Goal: Check status: Check status

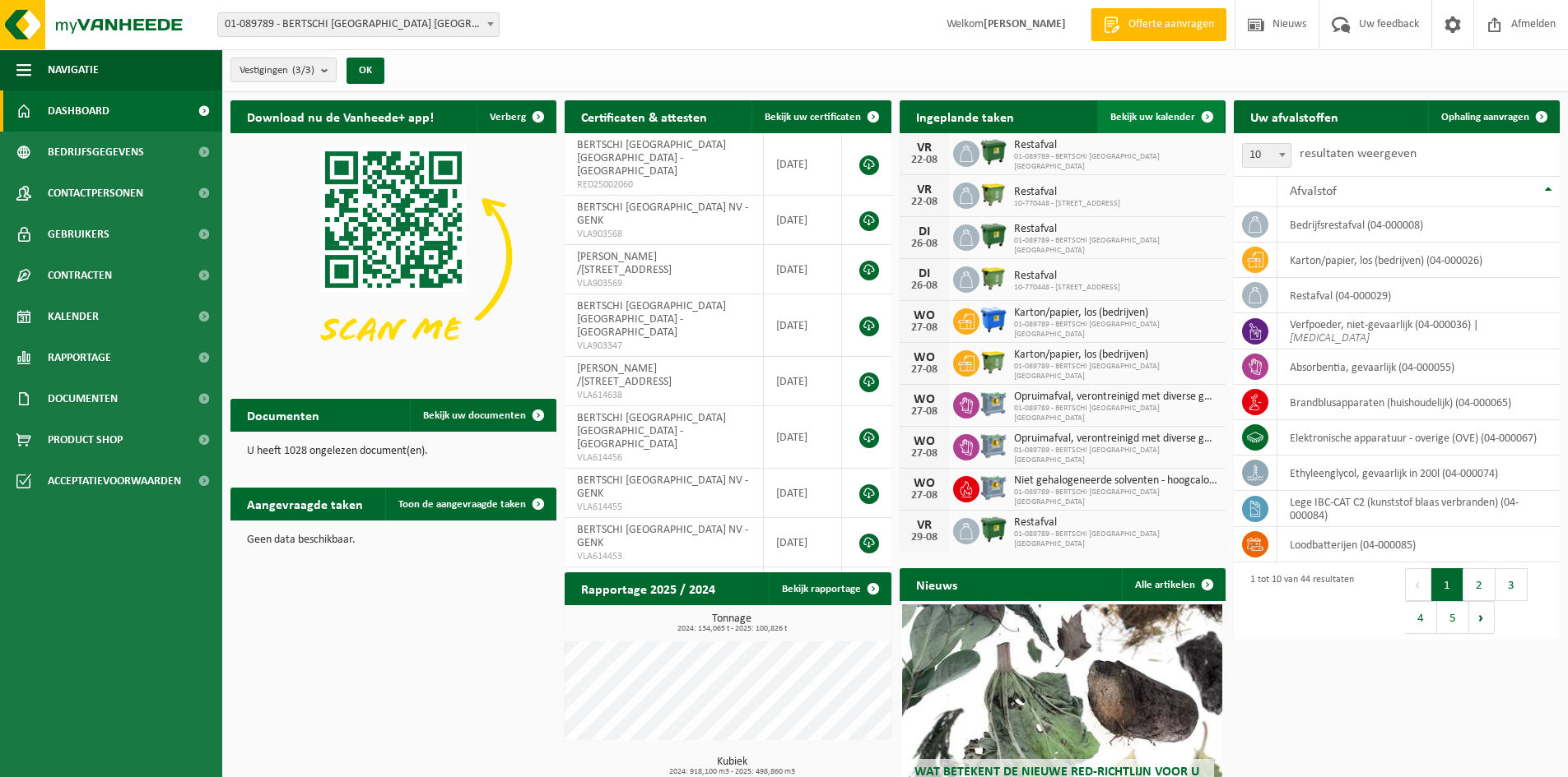
click at [1122, 126] on link "Bekijk uw kalender" at bounding box center [1160, 116] width 127 height 33
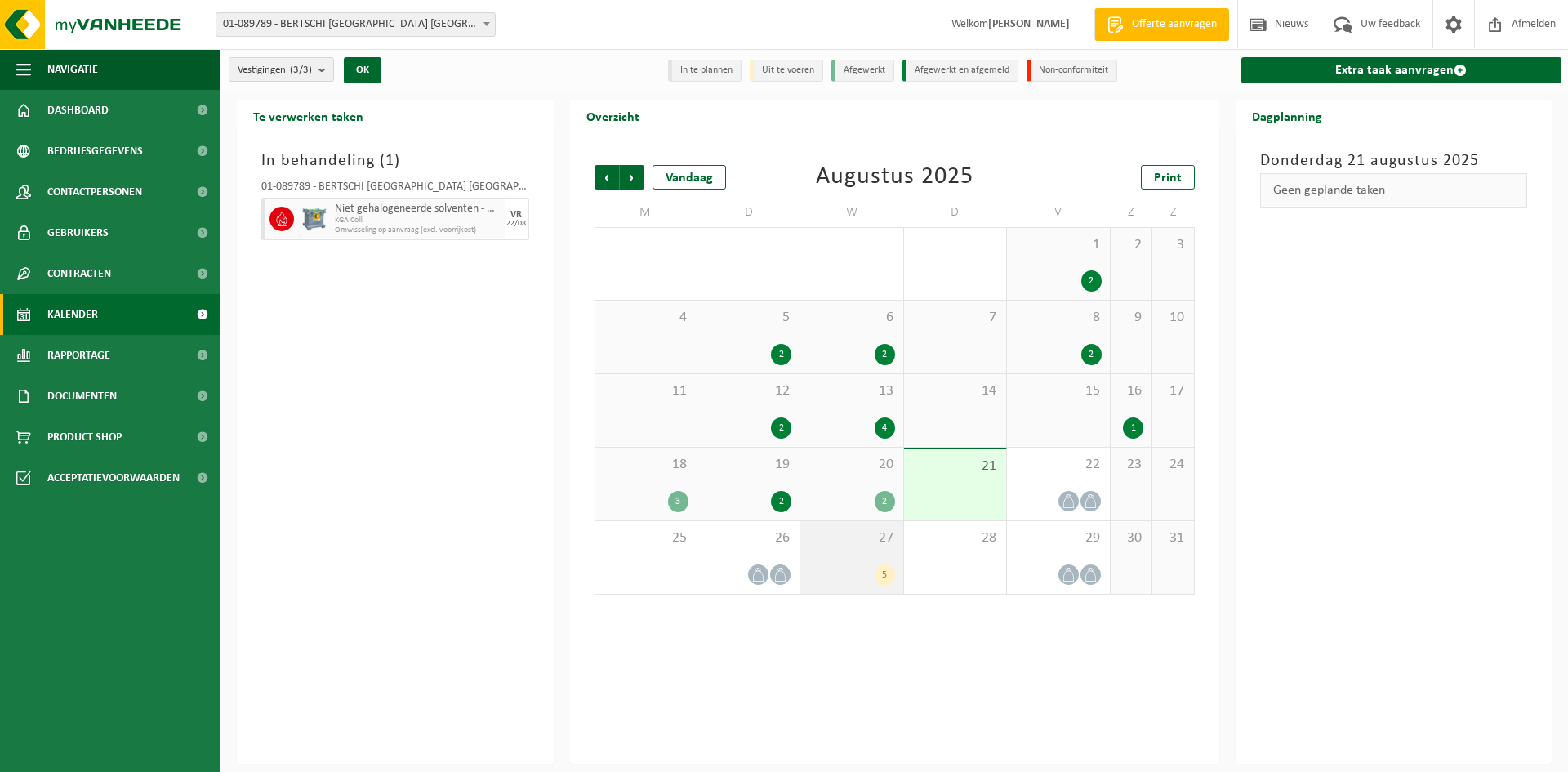
click at [863, 556] on div "27 5" at bounding box center [851, 557] width 102 height 73
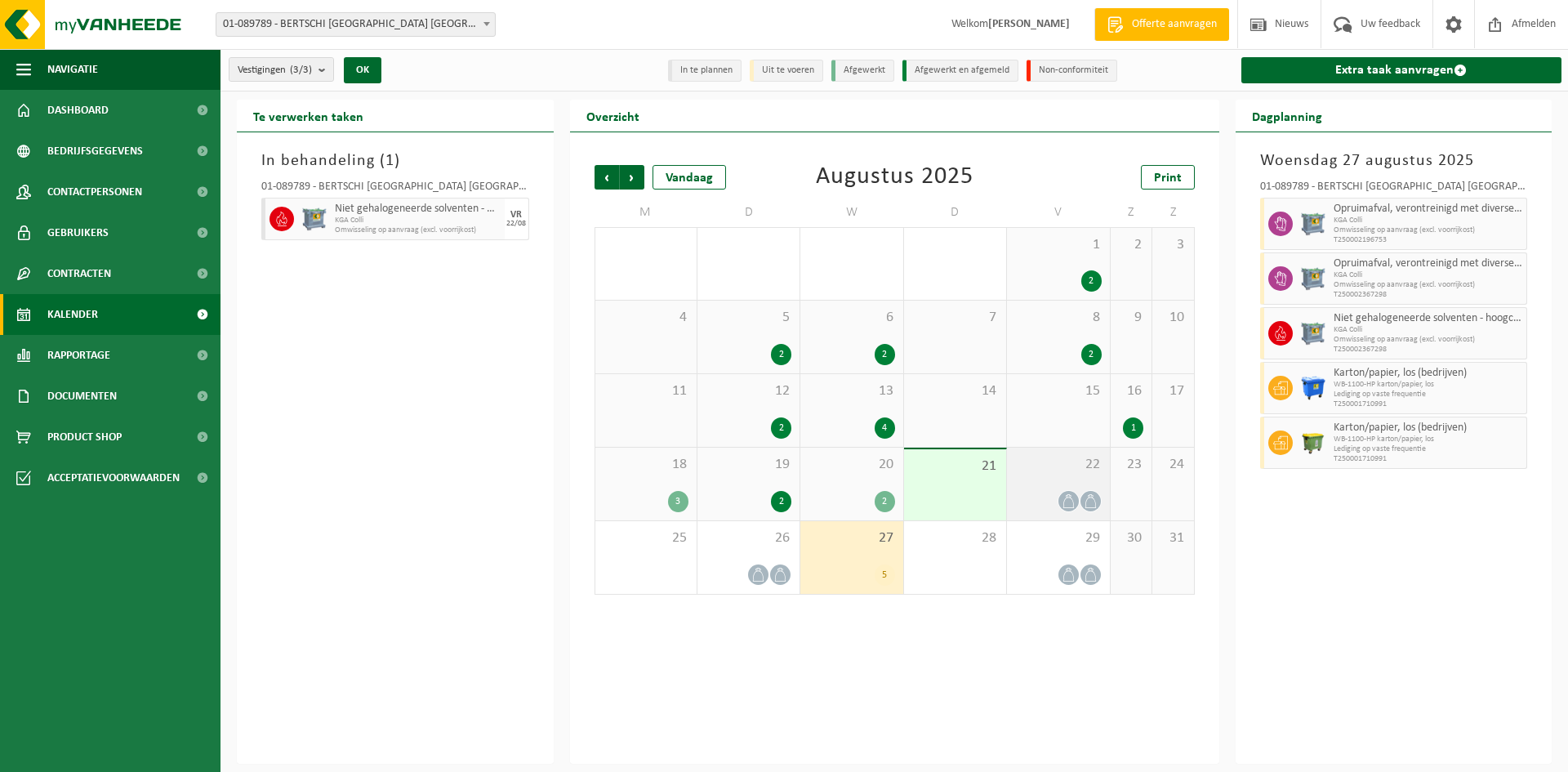
click at [1081, 493] on div at bounding box center [1058, 501] width 86 height 22
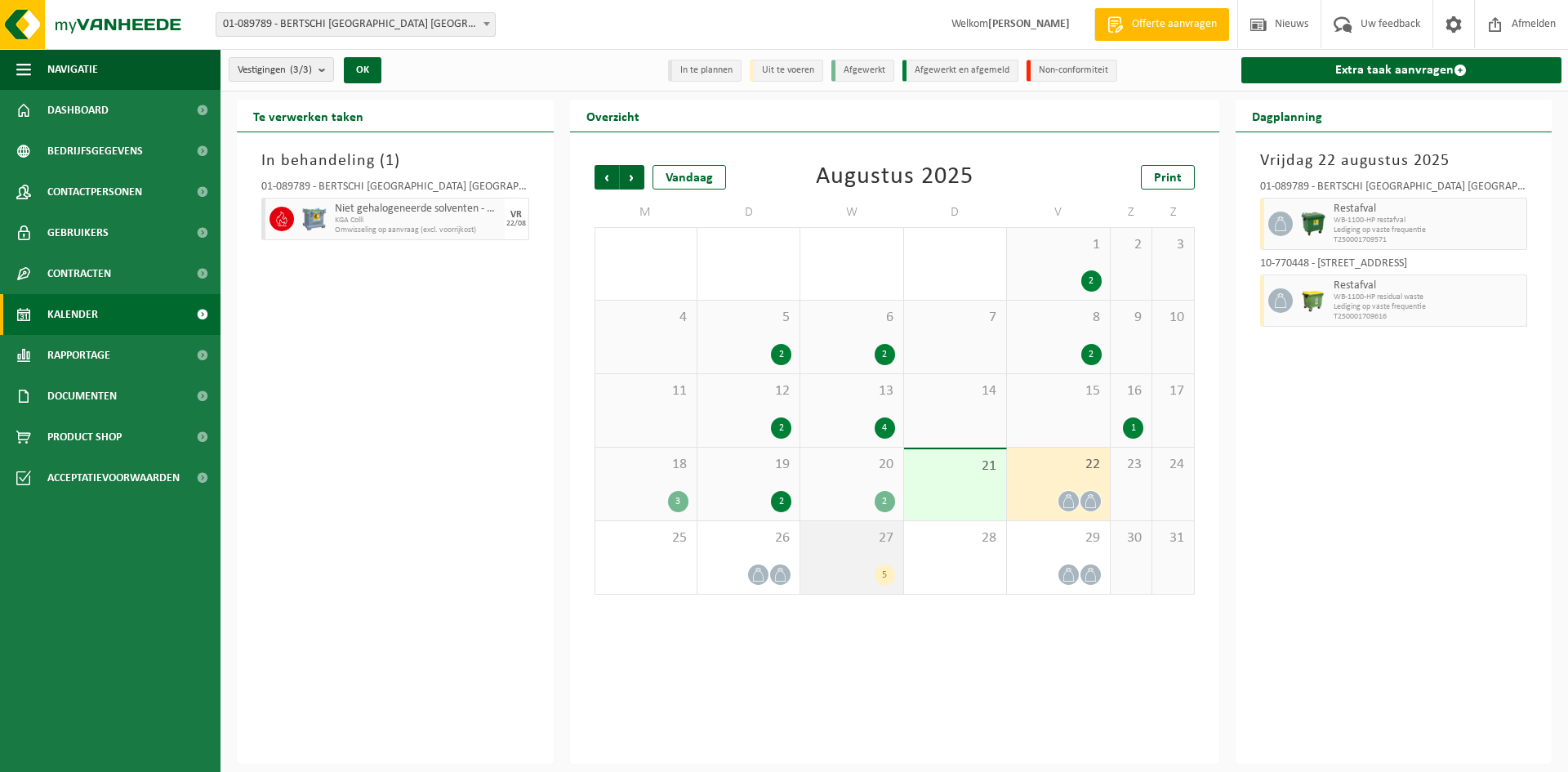
click at [889, 536] on span "27" at bounding box center [852, 538] width 86 height 18
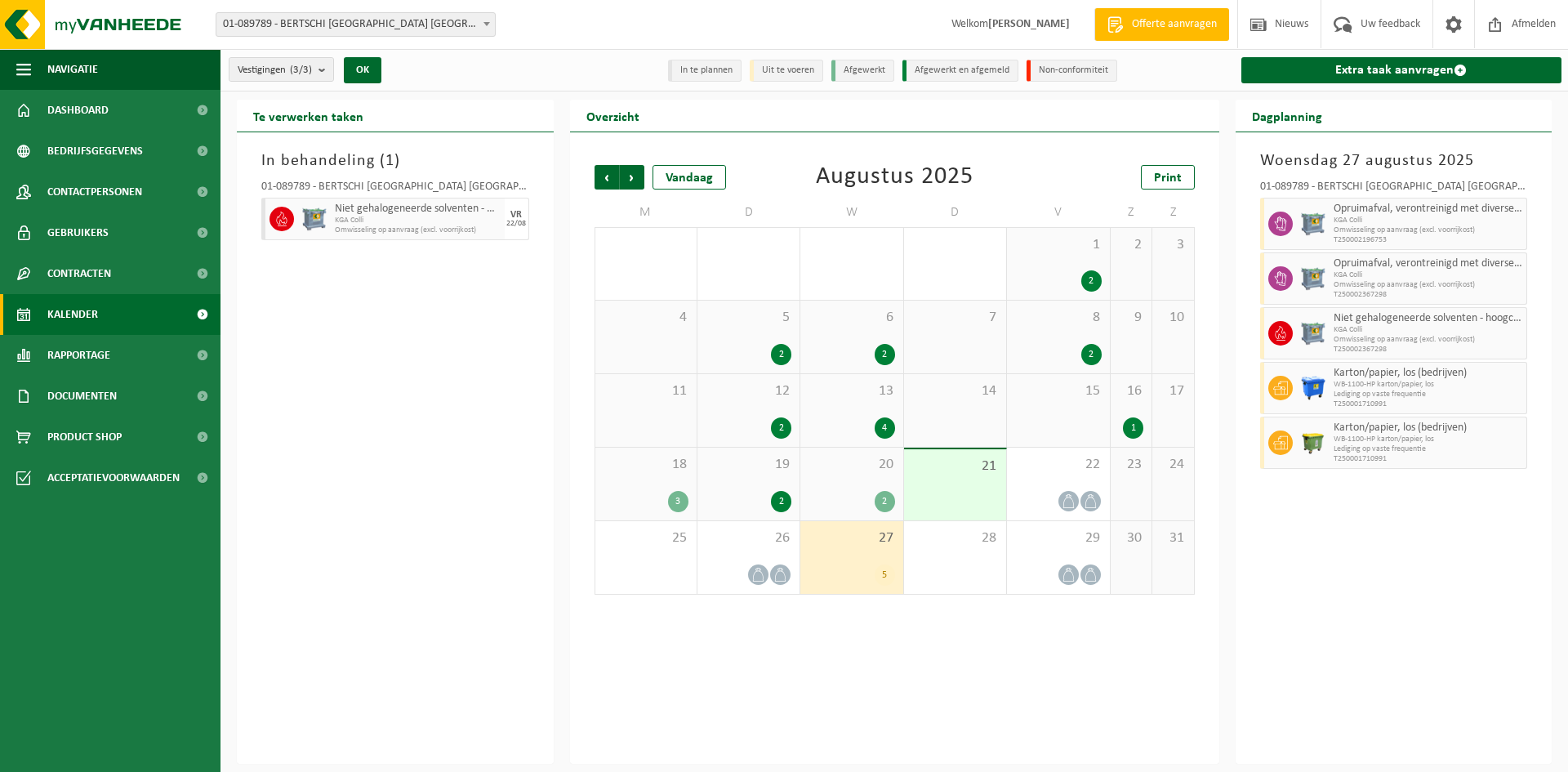
click at [866, 509] on div "2" at bounding box center [852, 502] width 86 height 22
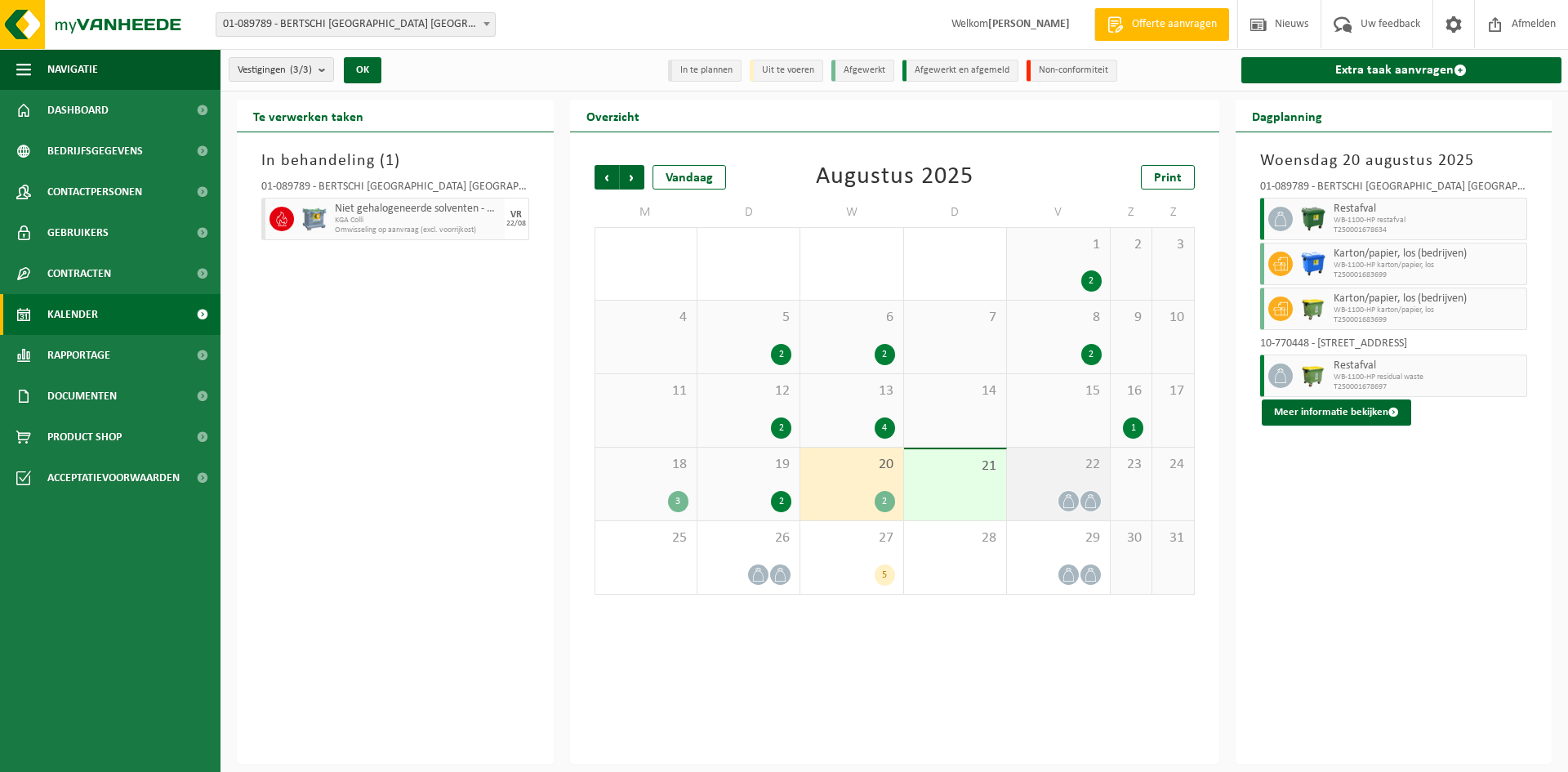
click at [1048, 488] on div "22" at bounding box center [1058, 485] width 102 height 73
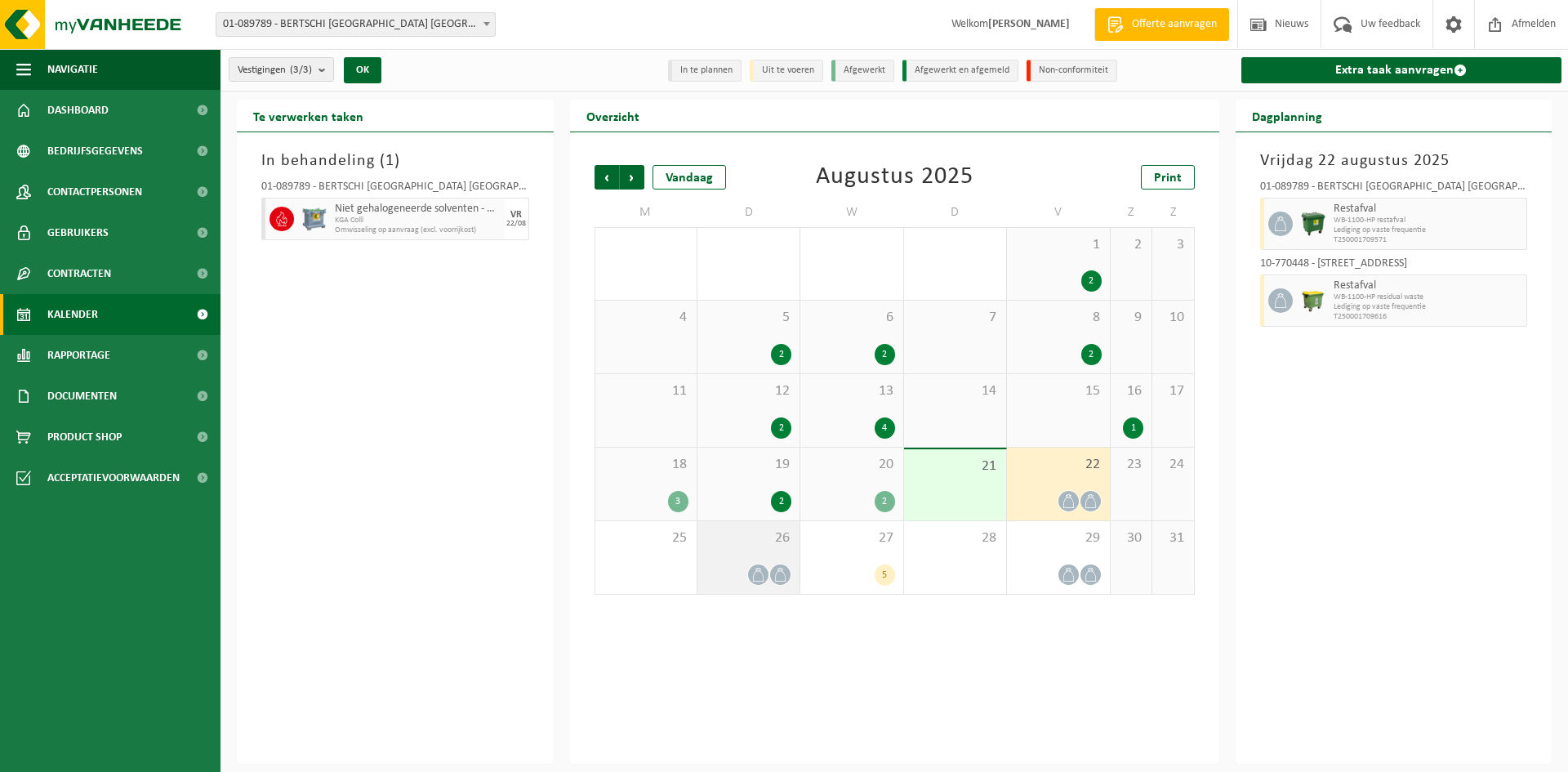
click at [796, 564] on div "26" at bounding box center [748, 557] width 102 height 73
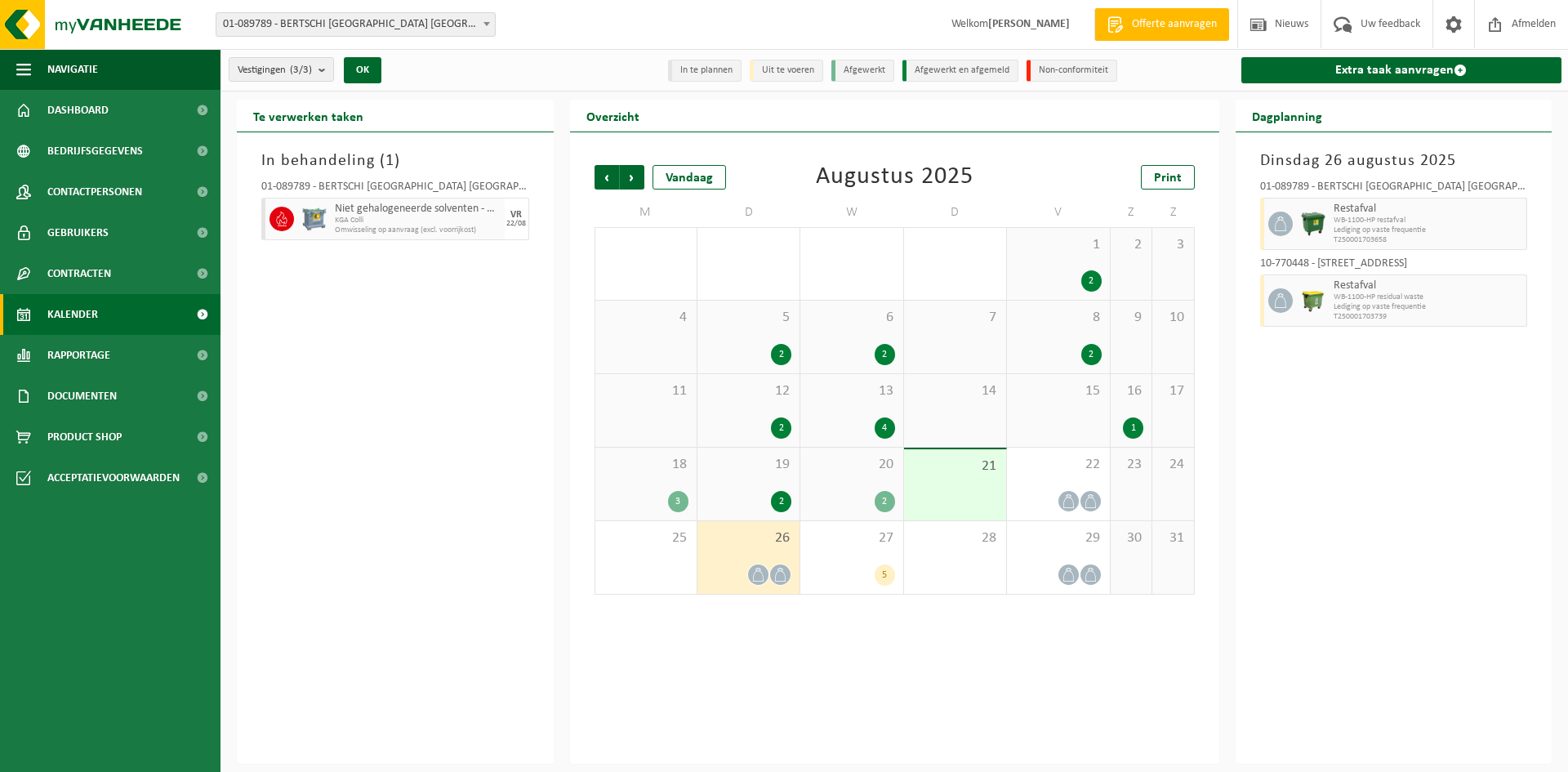
click at [765, 562] on div "26" at bounding box center [748, 557] width 102 height 73
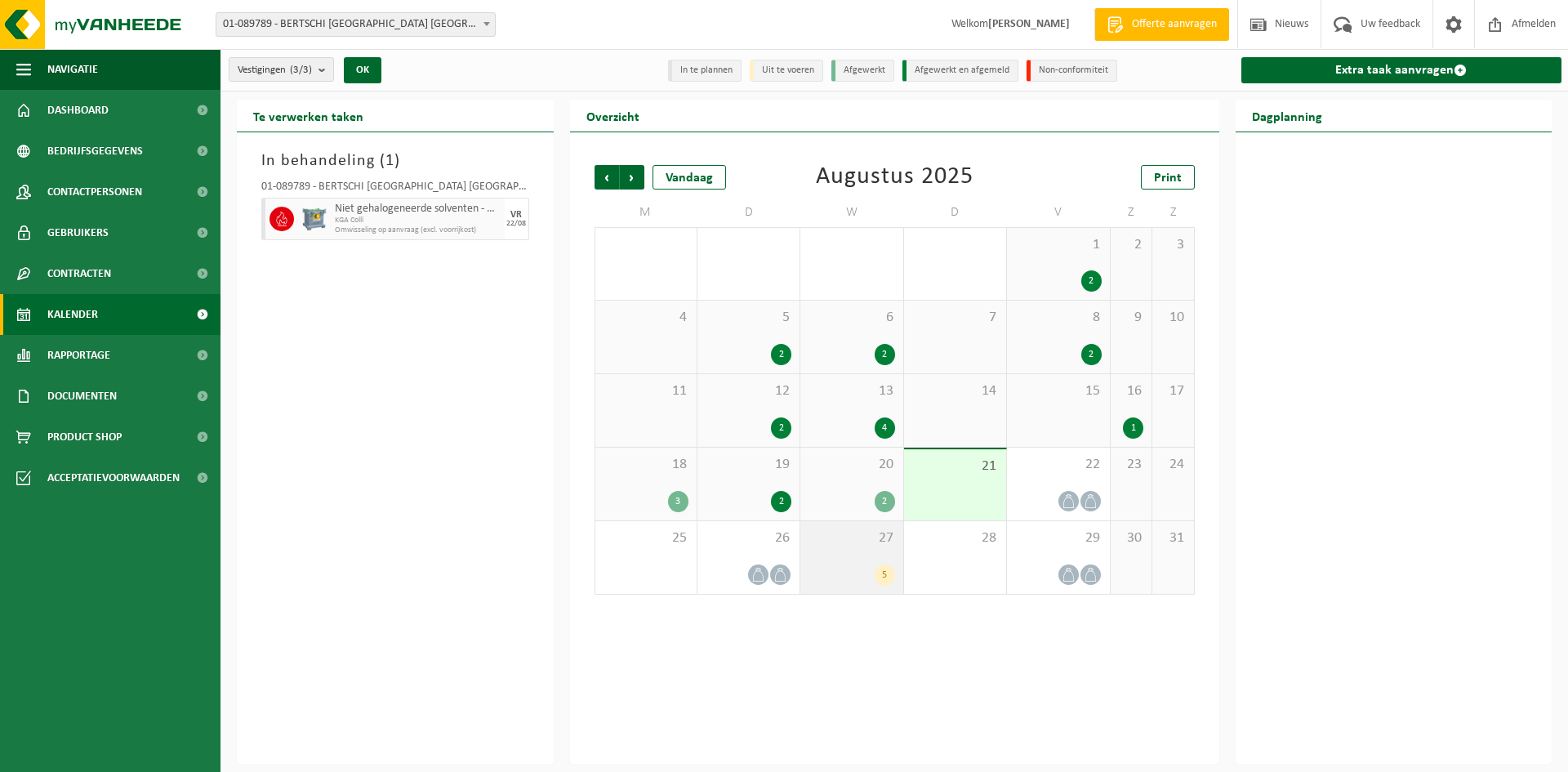
click at [863, 577] on div "5" at bounding box center [852, 576] width 86 height 22
